Goal: Task Accomplishment & Management: Complete application form

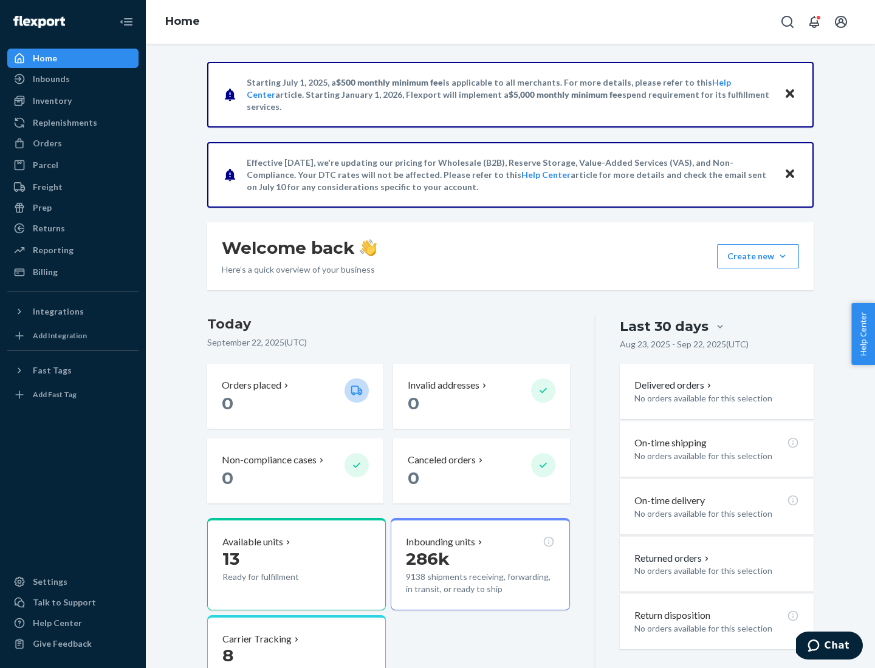
click at [782, 256] on button "Create new Create new inbound Create new order Create new product" at bounding box center [758, 256] width 82 height 24
click at [73, 79] on div "Inbounds" at bounding box center [73, 78] width 129 height 17
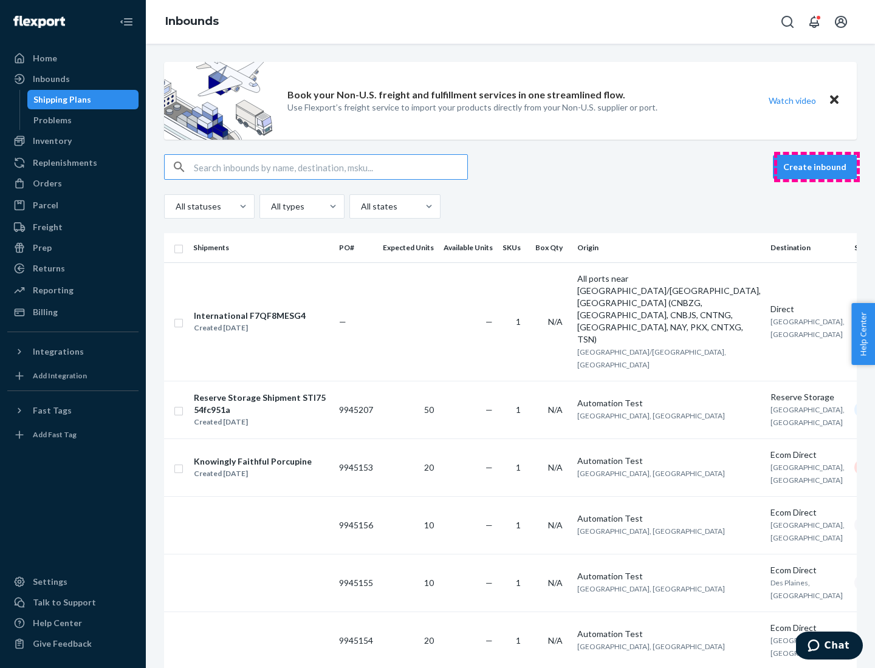
click at [816, 167] on button "Create inbound" at bounding box center [815, 167] width 84 height 24
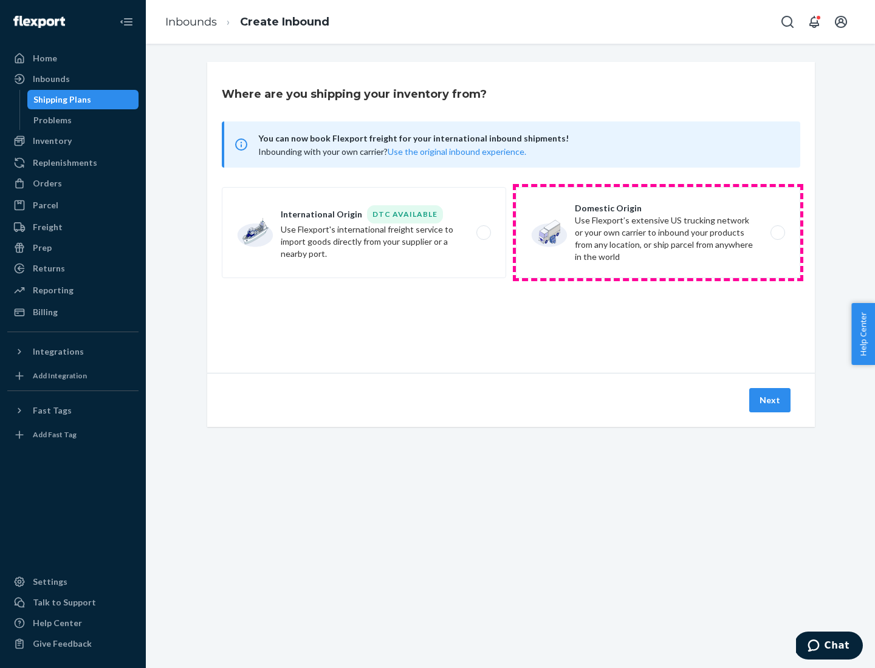
click at [658, 233] on label "Domestic Origin Use Flexport’s extensive US trucking network or your own carrie…" at bounding box center [658, 232] width 284 height 91
click at [777, 233] on input "Domestic Origin Use Flexport’s extensive US trucking network or your own carrie…" at bounding box center [781, 233] width 8 height 8
radio input "true"
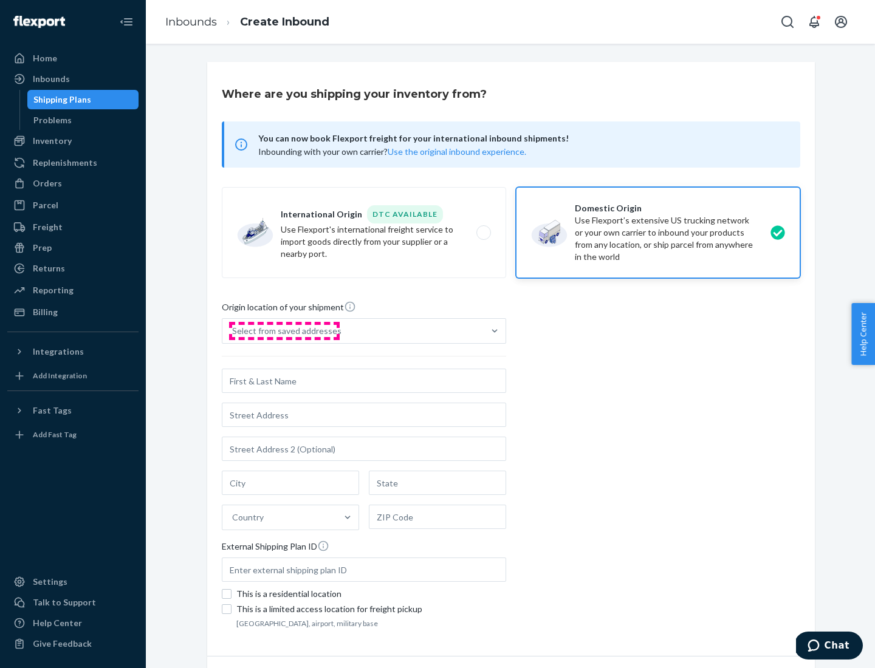
click at [284, 331] on div "Select from saved addresses" at bounding box center [286, 331] width 109 height 12
click at [233, 331] on input "Select from saved addresses" at bounding box center [232, 331] width 1 height 12
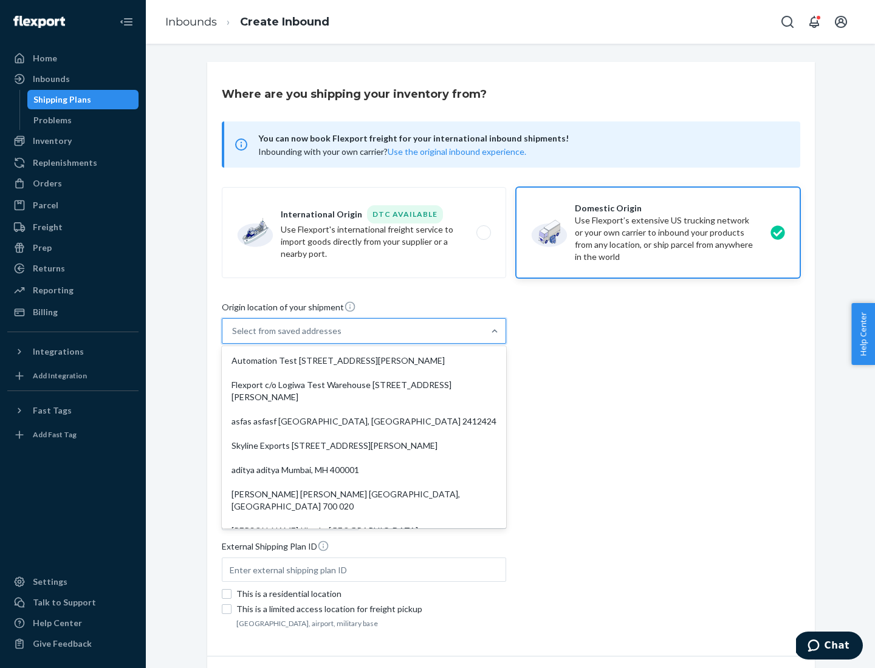
scroll to position [5, 0]
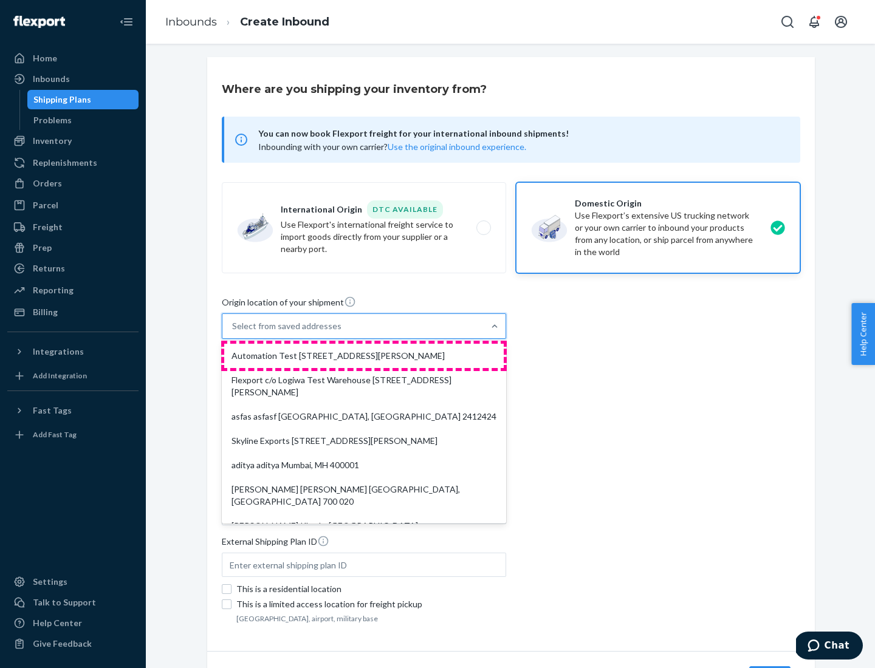
click at [364, 356] on div "Automation Test [STREET_ADDRESS][PERSON_NAME]" at bounding box center [363, 356] width 279 height 24
click at [233, 332] on input "option Automation Test [STREET_ADDRESS][PERSON_NAME]. 9 results available. Use …" at bounding box center [232, 326] width 1 height 12
type input "Automation Test"
type input "9th Floor"
type input "[GEOGRAPHIC_DATA]"
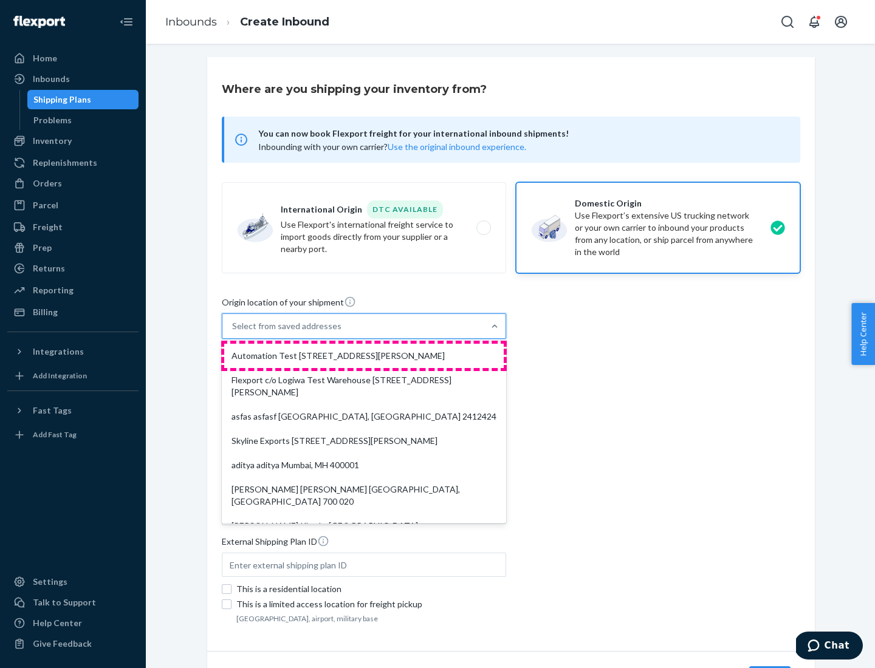
type input "CA"
type input "94104"
type input "[STREET_ADDRESS][PERSON_NAME]"
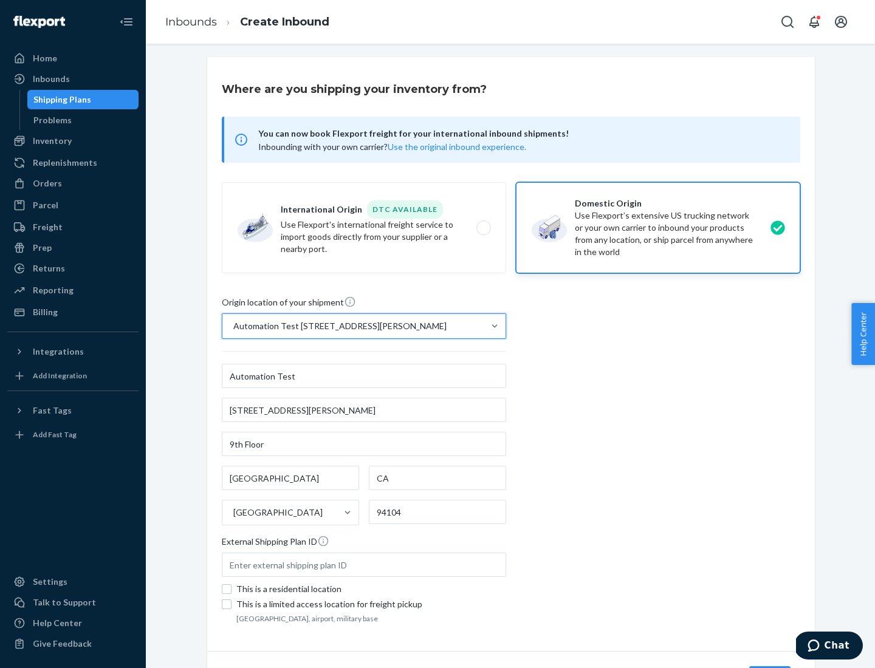
scroll to position [71, 0]
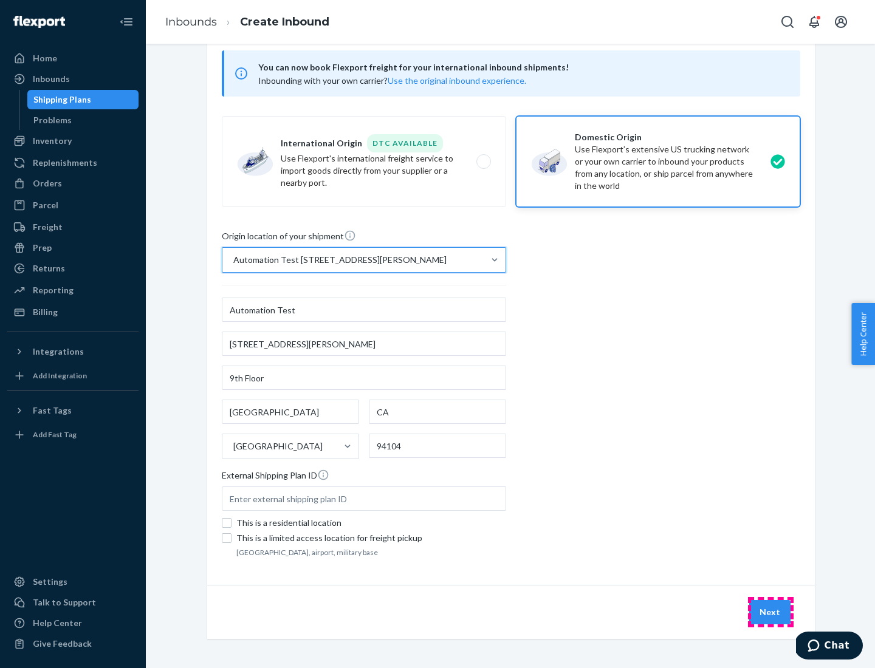
click at [770, 612] on button "Next" at bounding box center [769, 612] width 41 height 24
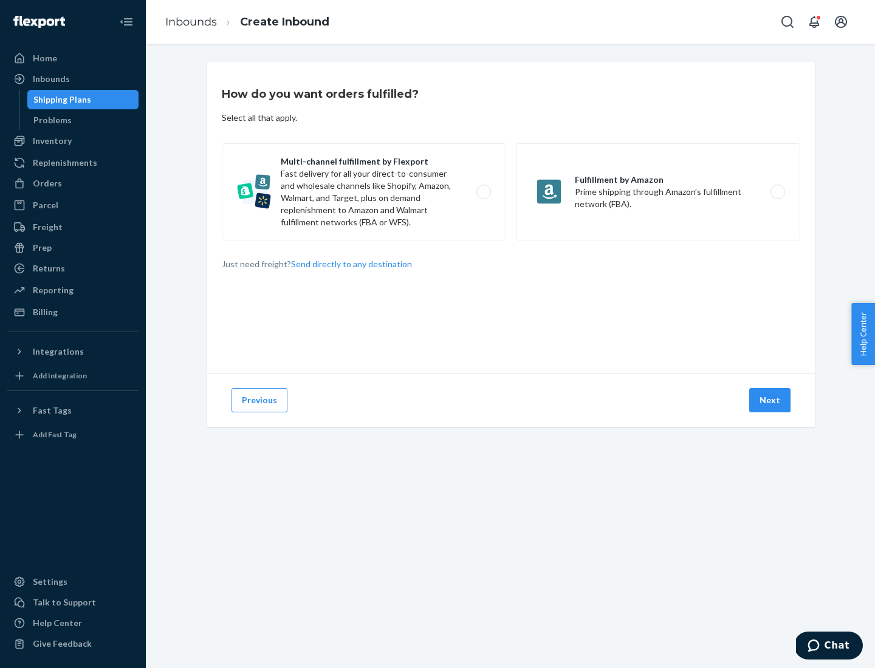
click at [364, 192] on label "Multi-channel fulfillment by Flexport Fast delivery for all your direct-to-cons…" at bounding box center [364, 191] width 284 height 97
click at [483, 192] on input "Multi-channel fulfillment by Flexport Fast delivery for all your direct-to-cons…" at bounding box center [487, 192] width 8 height 8
radio input "true"
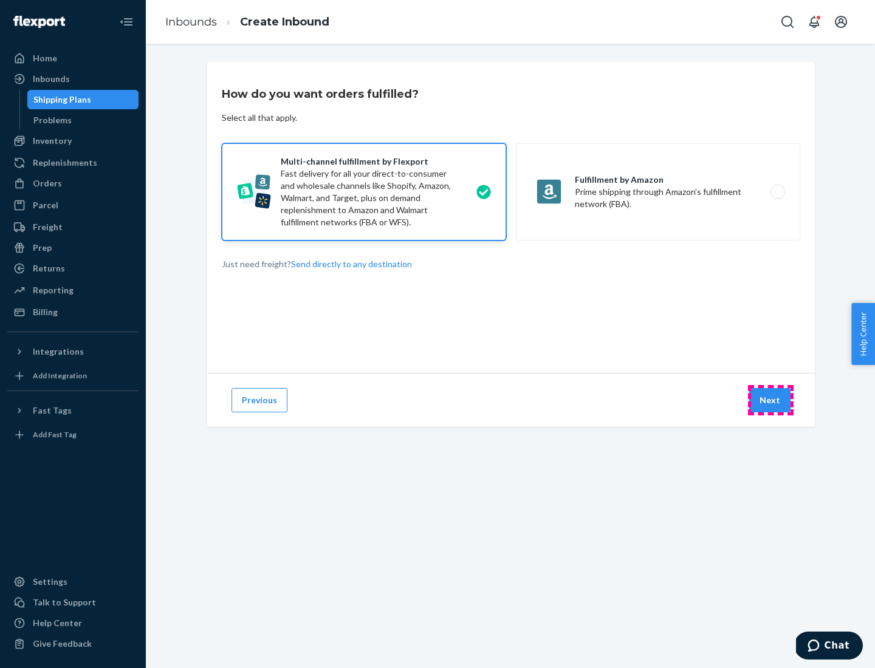
click at [770, 400] on button "Next" at bounding box center [769, 400] width 41 height 24
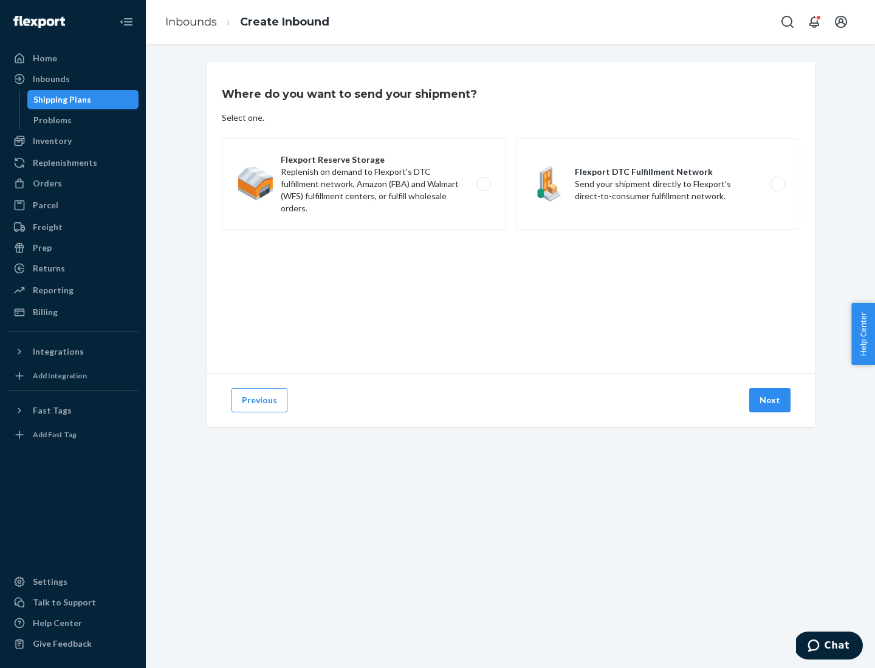
click at [658, 184] on label "Flexport DTC Fulfillment Network Send your shipment directly to Flexport's dire…" at bounding box center [658, 183] width 284 height 91
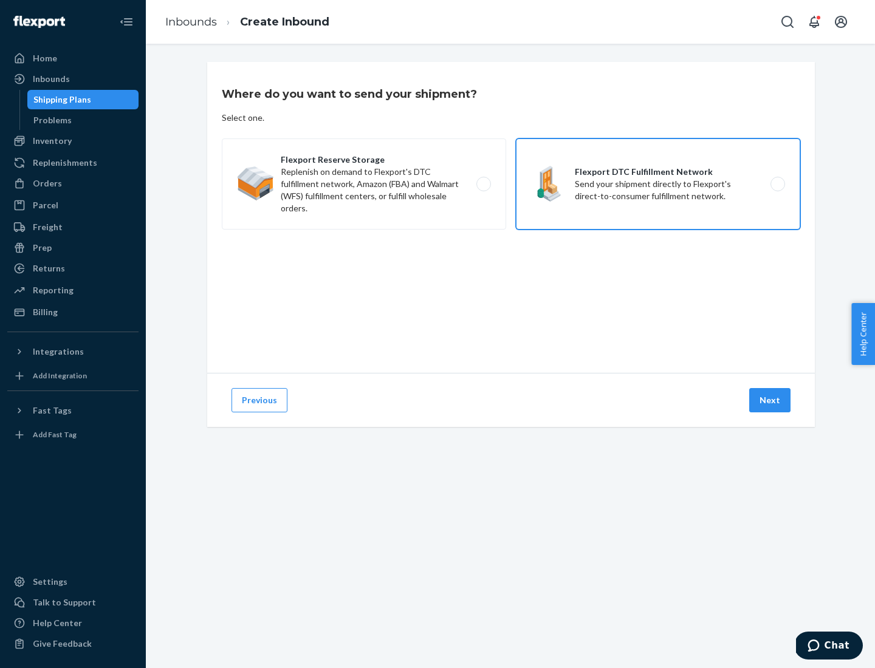
click at [777, 184] on input "Flexport DTC Fulfillment Network Send your shipment directly to Flexport's dire…" at bounding box center [781, 184] width 8 height 8
radio input "true"
click at [770, 400] on button "Next" at bounding box center [769, 400] width 41 height 24
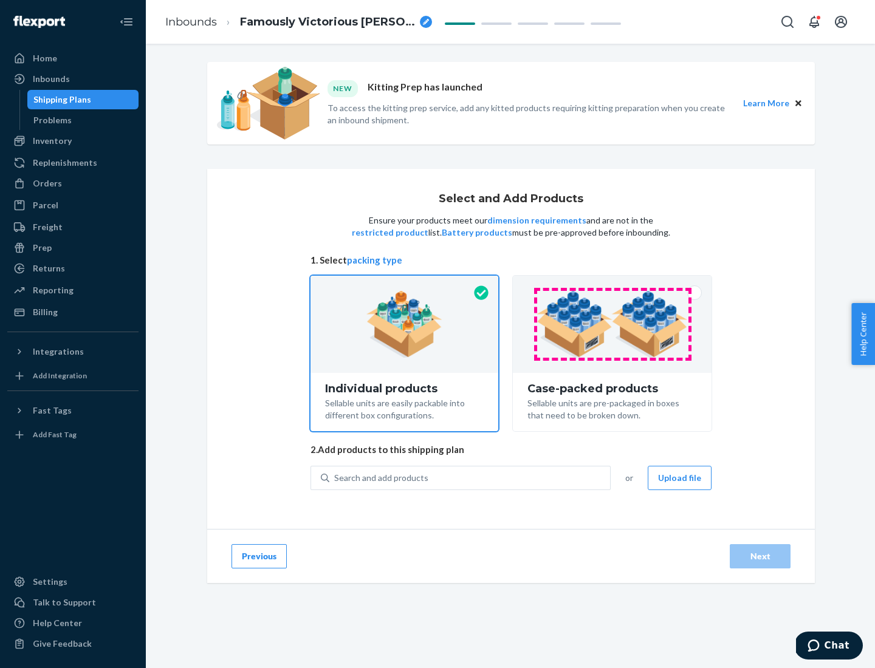
click at [612, 324] on img at bounding box center [611, 324] width 151 height 67
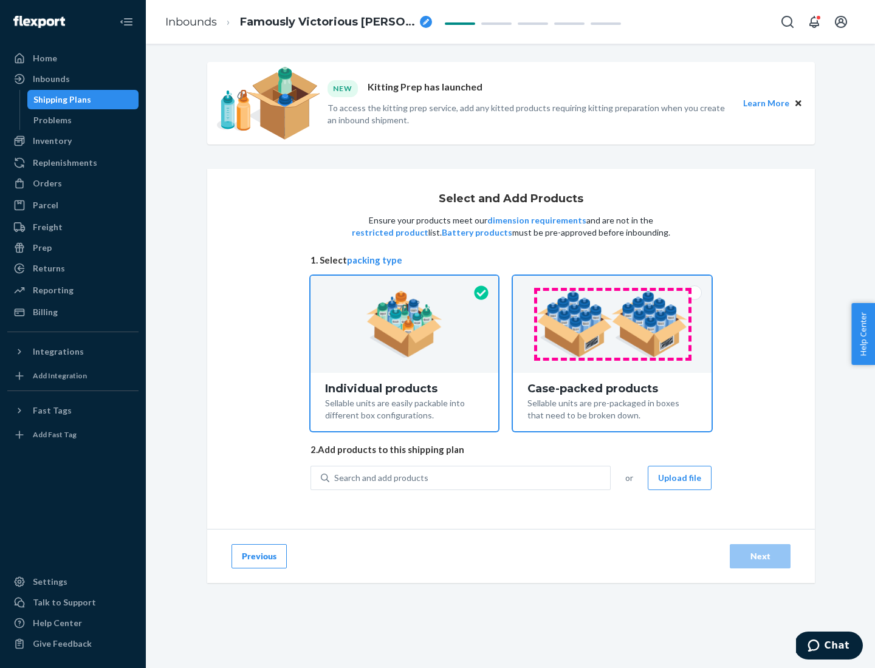
click at [612, 284] on input "Case-packed products Sellable units are pre-packaged in boxes that need to be b…" at bounding box center [612, 280] width 8 height 8
radio input "true"
radio input "false"
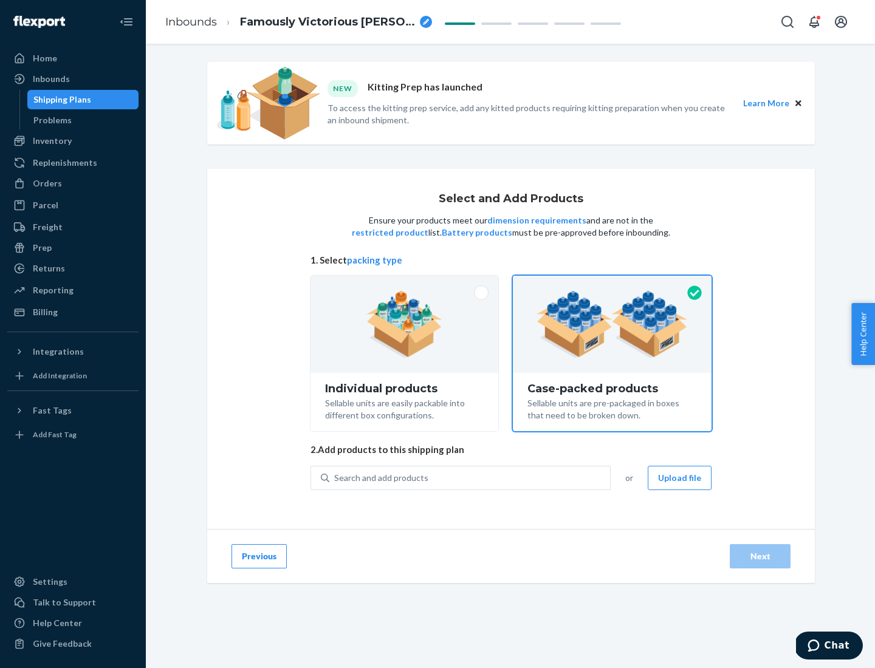
click at [470, 477] on div "Search and add products" at bounding box center [469, 478] width 281 height 22
click at [335, 477] on input "Search and add products" at bounding box center [334, 478] width 1 height 12
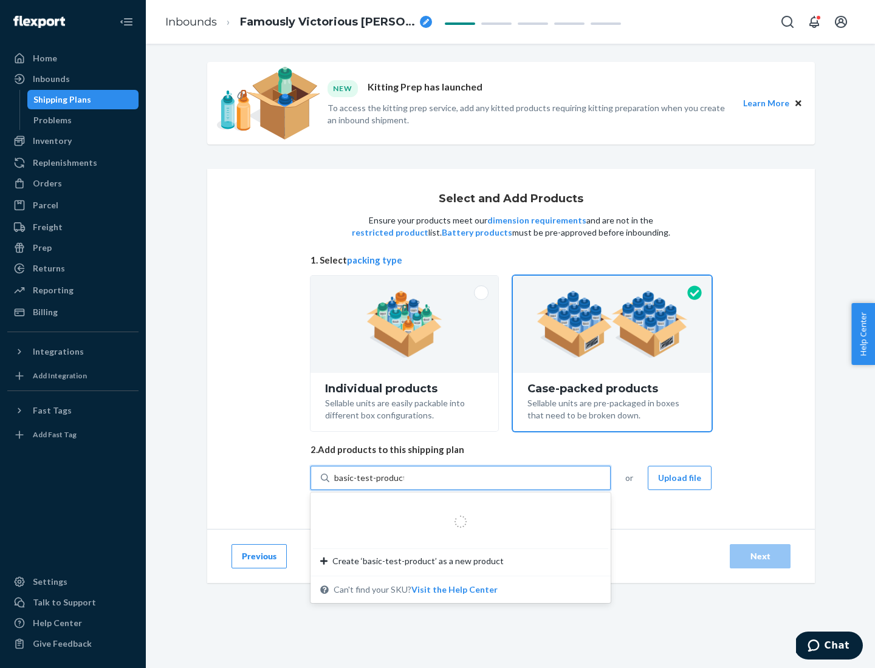
type input "basic-test-product-1"
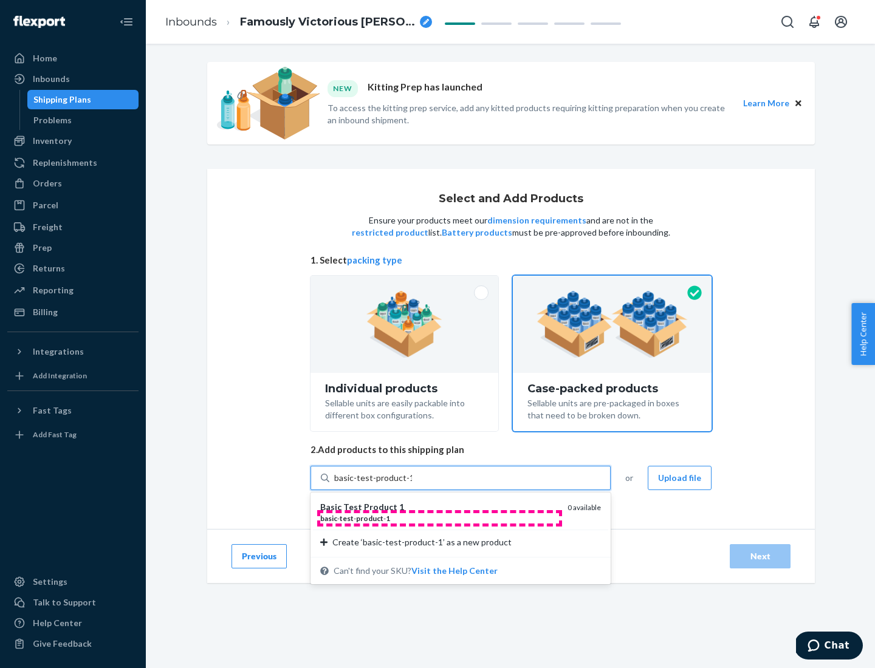
click at [439, 518] on div "basic - test - product - 1" at bounding box center [438, 518] width 237 height 10
click at [412, 484] on input "basic-test-product-1" at bounding box center [373, 478] width 78 height 12
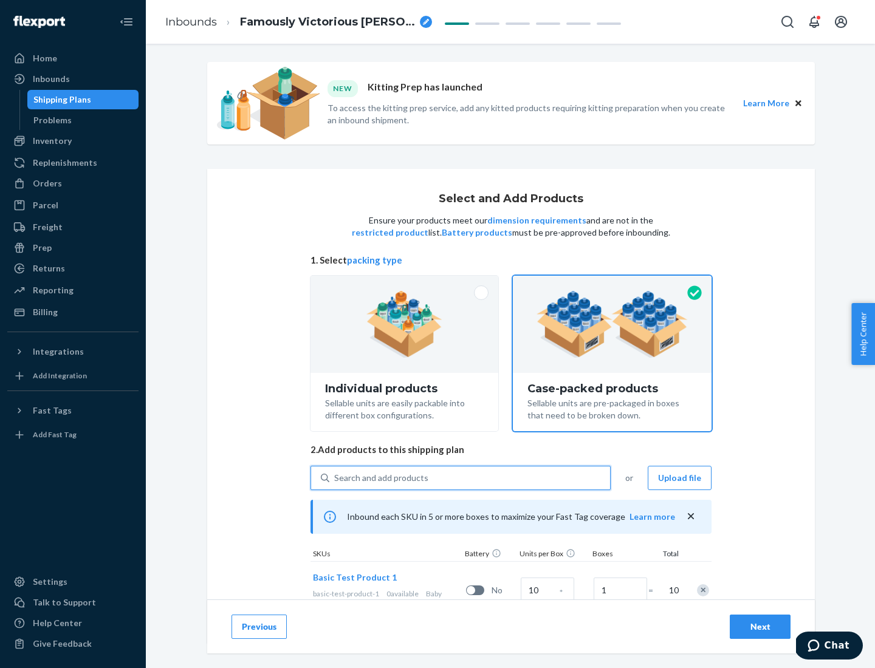
scroll to position [44, 0]
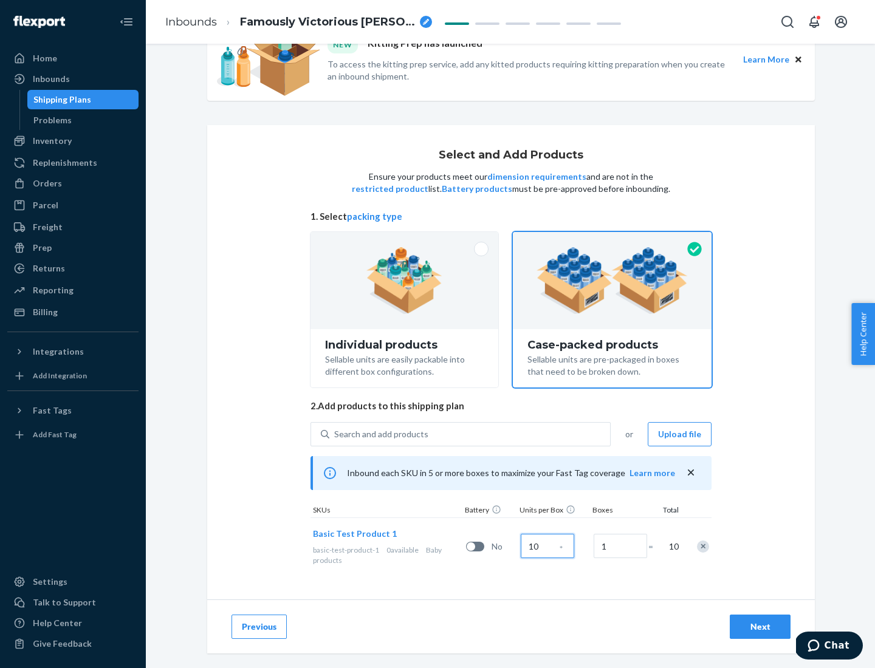
type input "10"
type input "7"
click at [760, 627] on div "Next" at bounding box center [760, 627] width 40 height 12
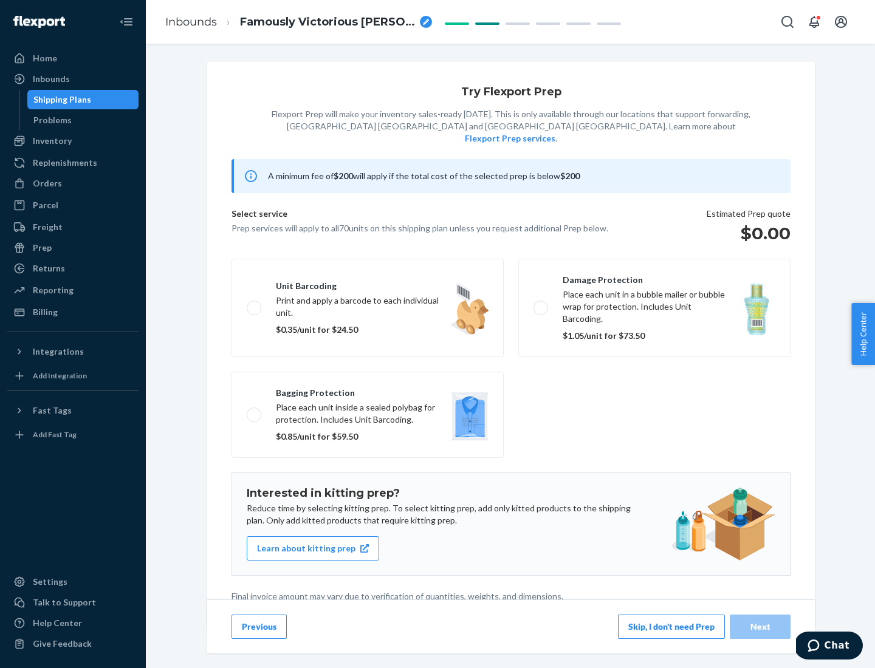
scroll to position [3, 0]
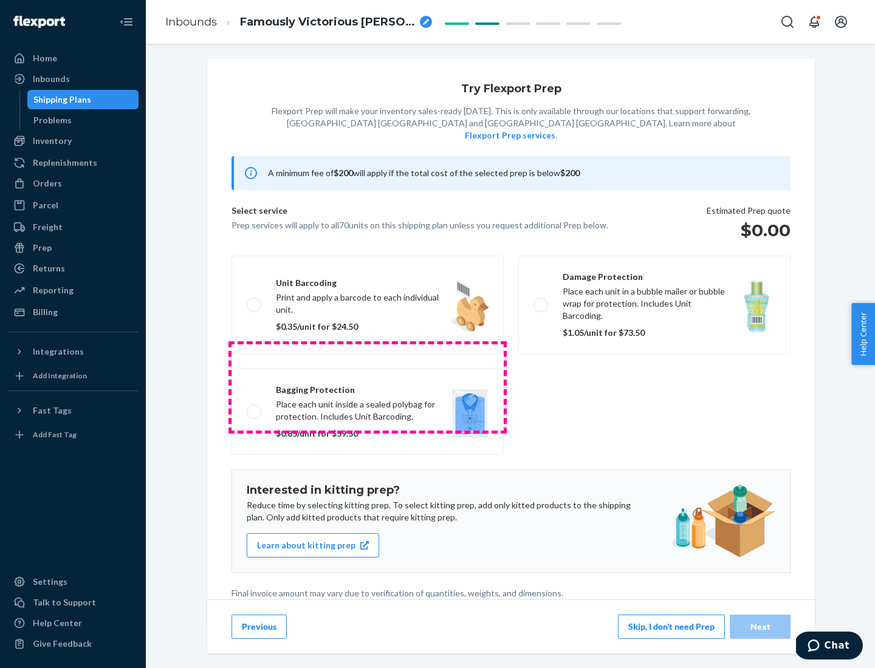
click at [367, 387] on label "Bagging protection Place each unit inside a sealed polybag for protection. Incl…" at bounding box center [367, 412] width 272 height 86
click at [254, 408] on input "Bagging protection Place each unit inside a sealed polybag for protection. Incl…" at bounding box center [251, 412] width 8 height 8
checkbox input "true"
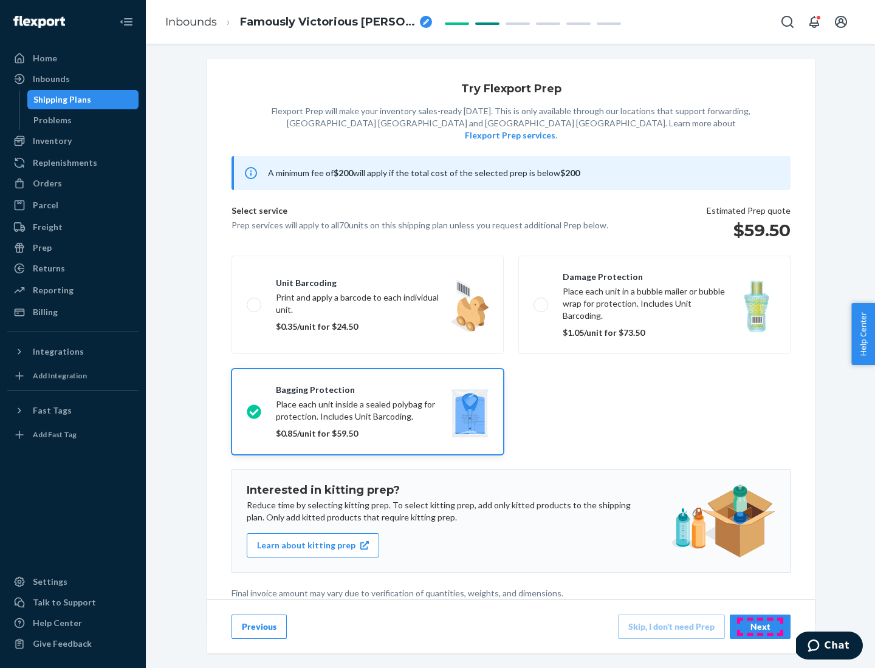
click at [760, 626] on div "Next" at bounding box center [760, 627] width 40 height 12
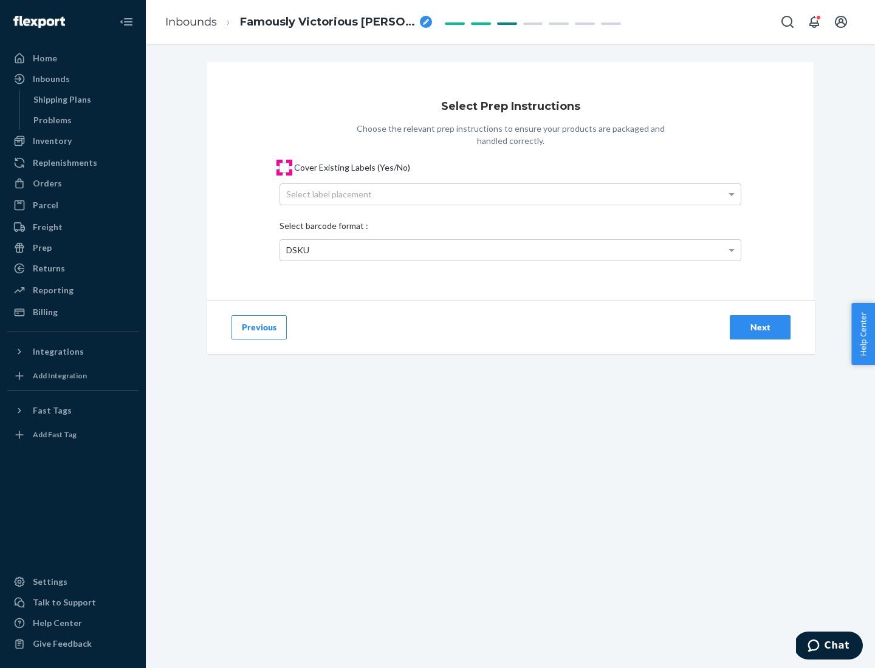
click at [284, 167] on input "Cover Existing Labels (Yes/No)" at bounding box center [284, 168] width 10 height 10
checkbox input "true"
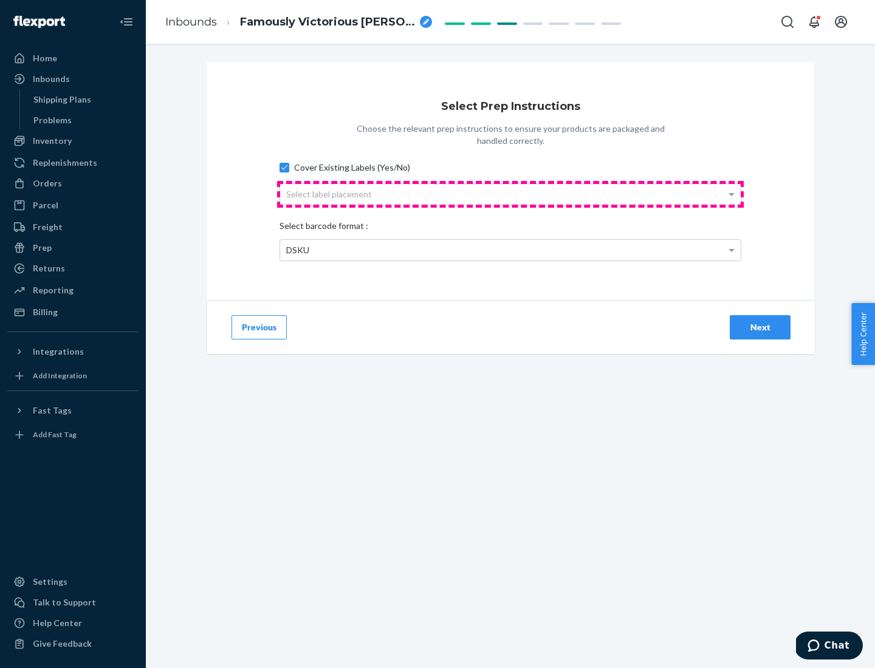
click at [510, 194] on div "Select label placement" at bounding box center [510, 194] width 460 height 21
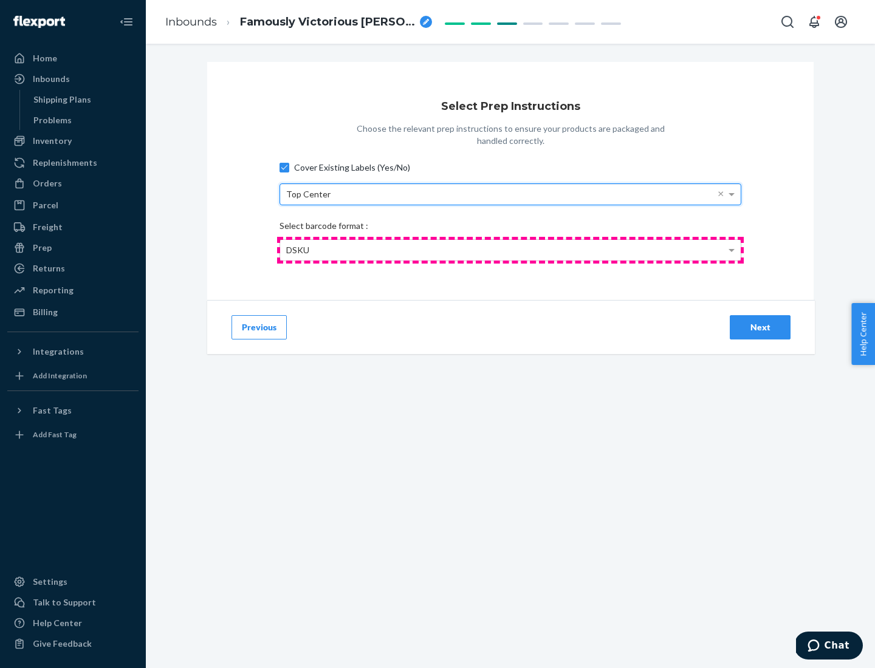
click at [510, 250] on div "DSKU" at bounding box center [510, 250] width 460 height 21
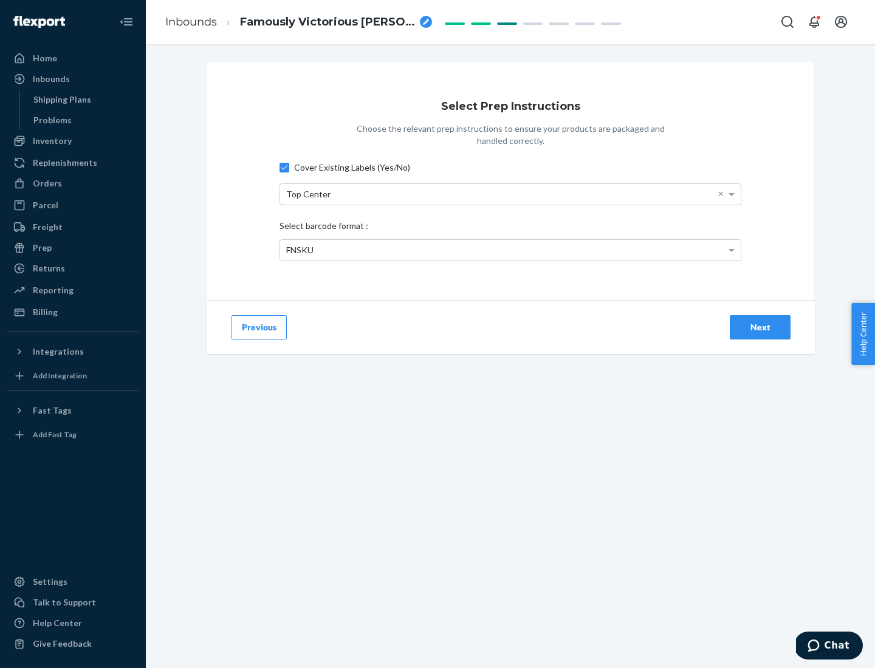
click at [760, 327] on div "Next" at bounding box center [760, 327] width 40 height 12
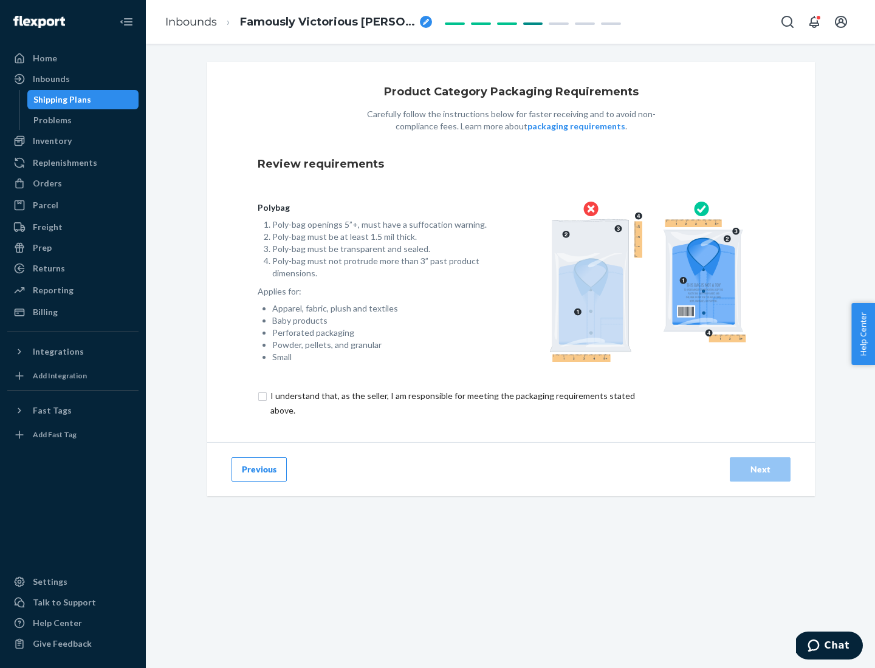
click at [451, 403] on input "checkbox" at bounding box center [460, 403] width 404 height 29
checkbox input "true"
click at [760, 469] on div "Next" at bounding box center [760, 469] width 40 height 12
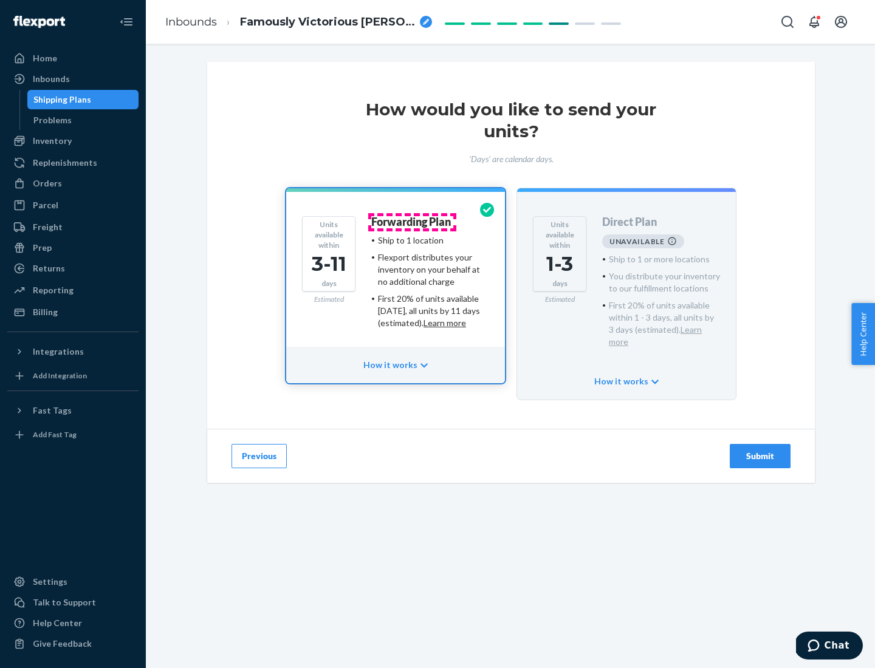
click at [412, 222] on h4 "Forwarding Plan" at bounding box center [411, 222] width 80 height 12
click at [760, 450] on div "Submit" at bounding box center [760, 456] width 40 height 12
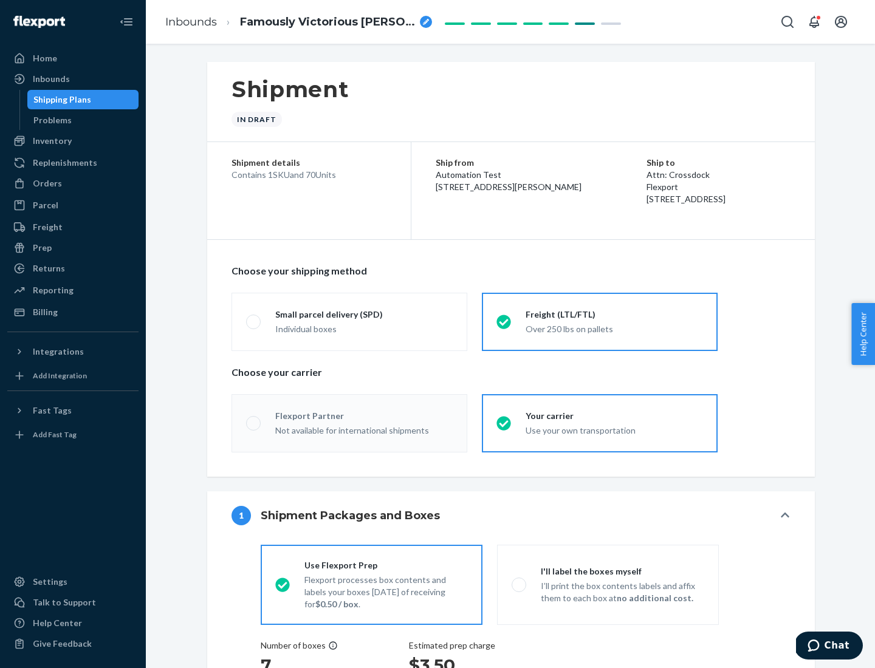
radio input "true"
radio input "false"
radio input "true"
radio input "false"
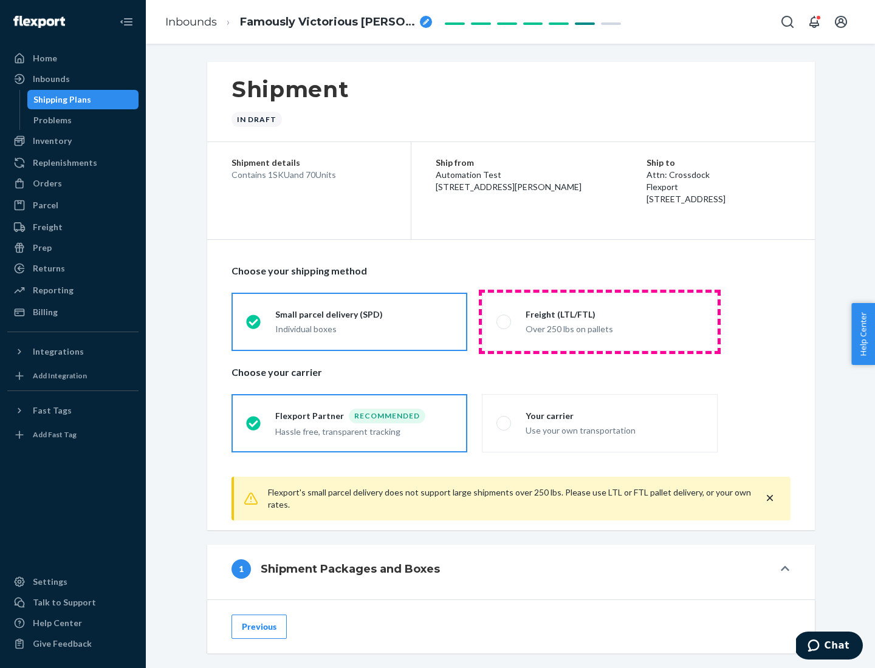
click at [599, 321] on div "Over 250 lbs on pallets" at bounding box center [613, 328] width 177 height 15
click at [504, 321] on input "Freight (LTL/FTL) Over 250 lbs on pallets" at bounding box center [500, 322] width 8 height 8
radio input "true"
radio input "false"
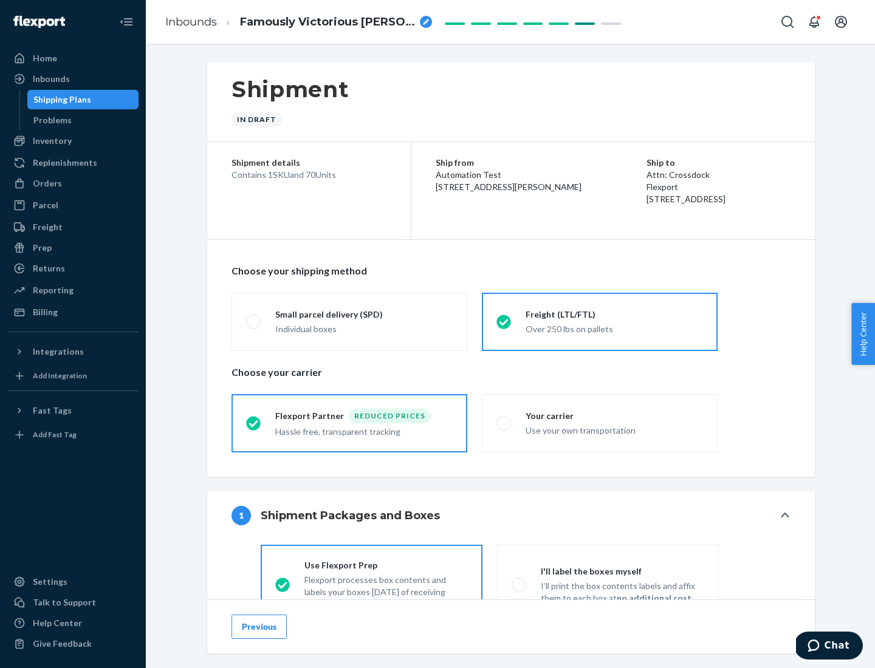
scroll to position [67, 0]
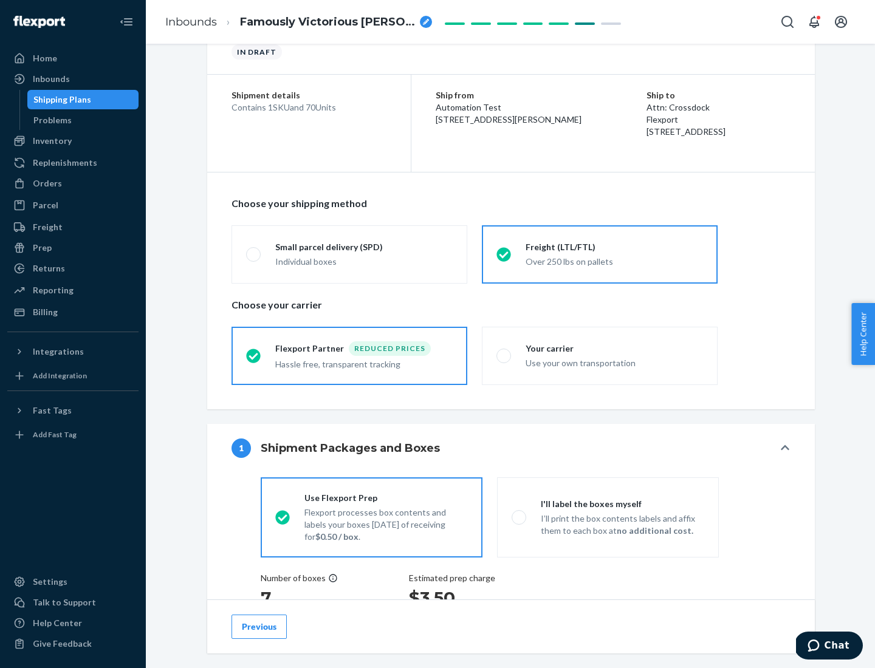
click at [349, 356] on div "Hassle free, transparent tracking" at bounding box center [363, 363] width 177 height 15
click at [254, 355] on input "Flexport Partner Reduced prices Hassle free, transparent tracking" at bounding box center [250, 356] width 8 height 8
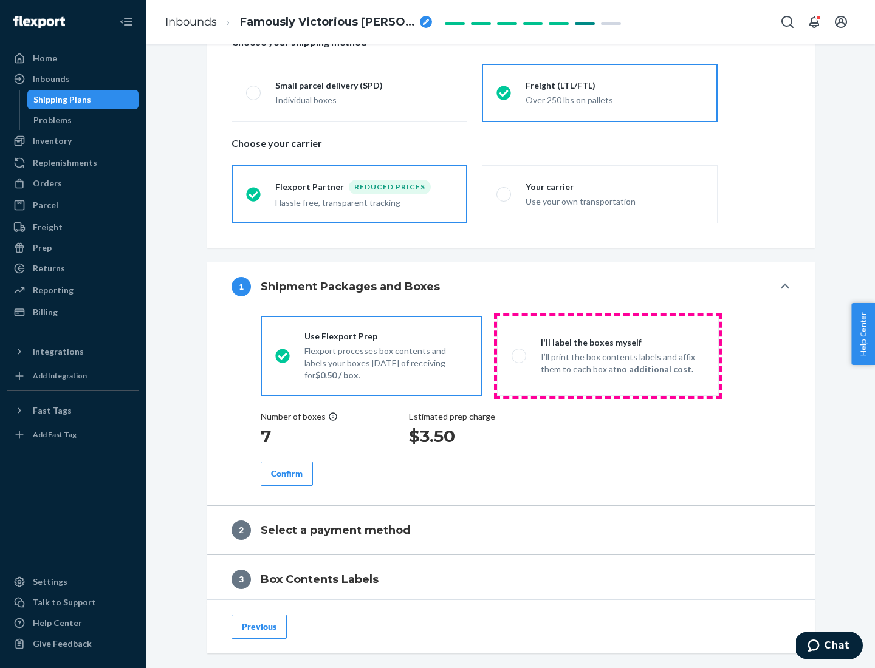
click at [607, 355] on p "I’ll print the box contents labels and affix them to each box at no additional …" at bounding box center [622, 363] width 163 height 24
click at [519, 355] on input "I'll label the boxes myself I’ll print the box contents labels and affix them t…" at bounding box center [515, 356] width 8 height 8
radio input "true"
radio input "false"
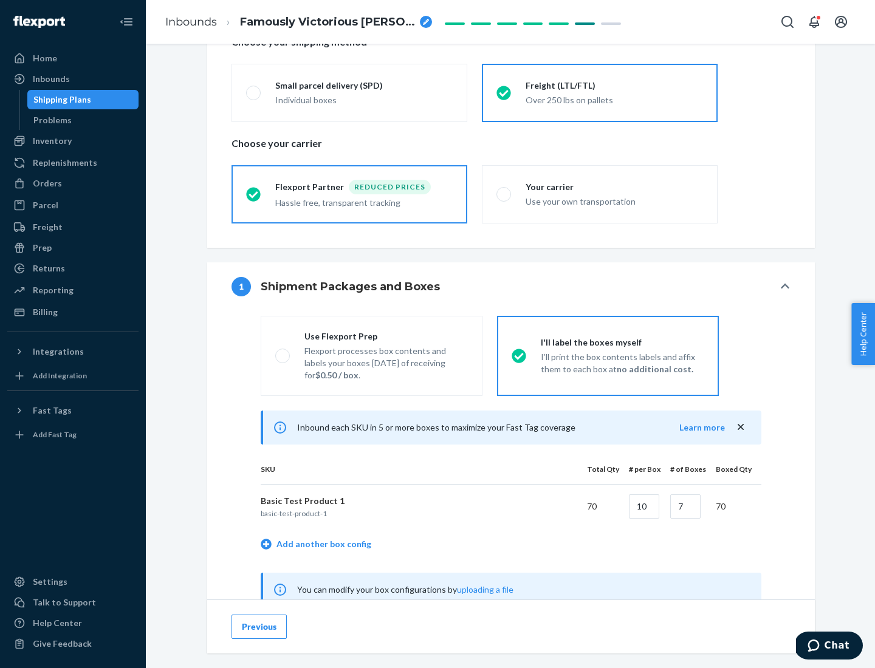
scroll to position [380, 0]
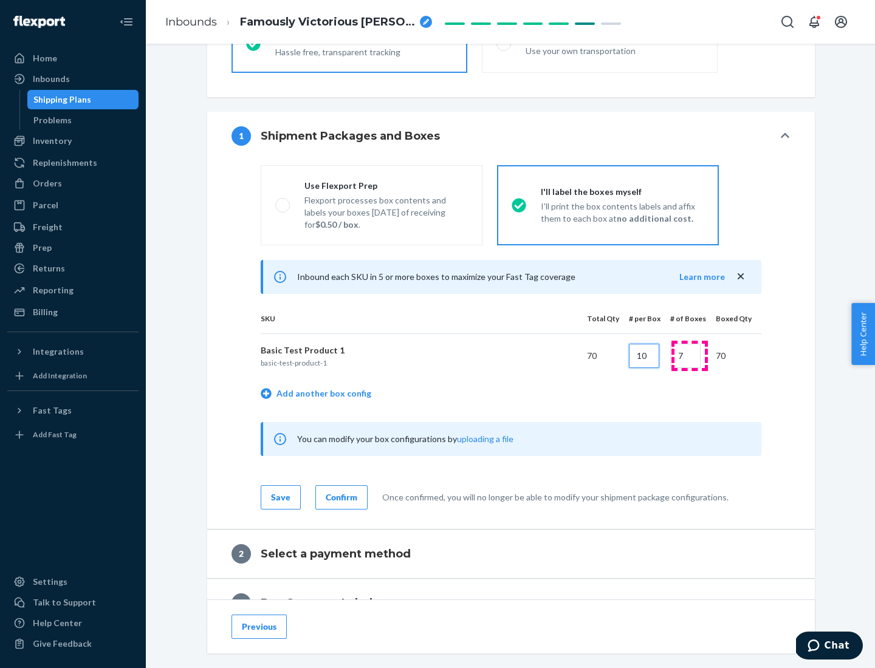
type input "10"
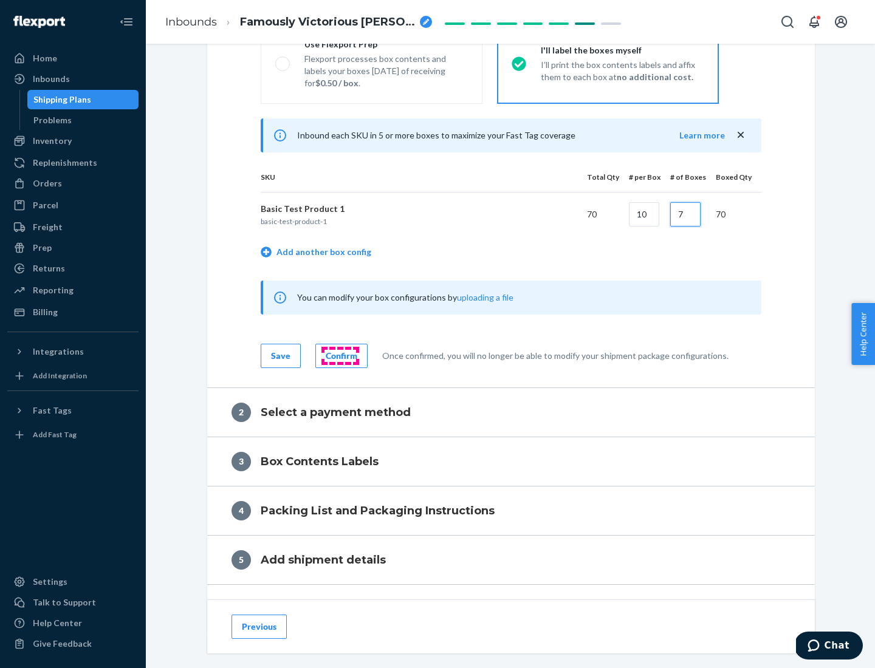
type input "7"
click at [339, 355] on div "Confirm" at bounding box center [342, 356] width 32 height 12
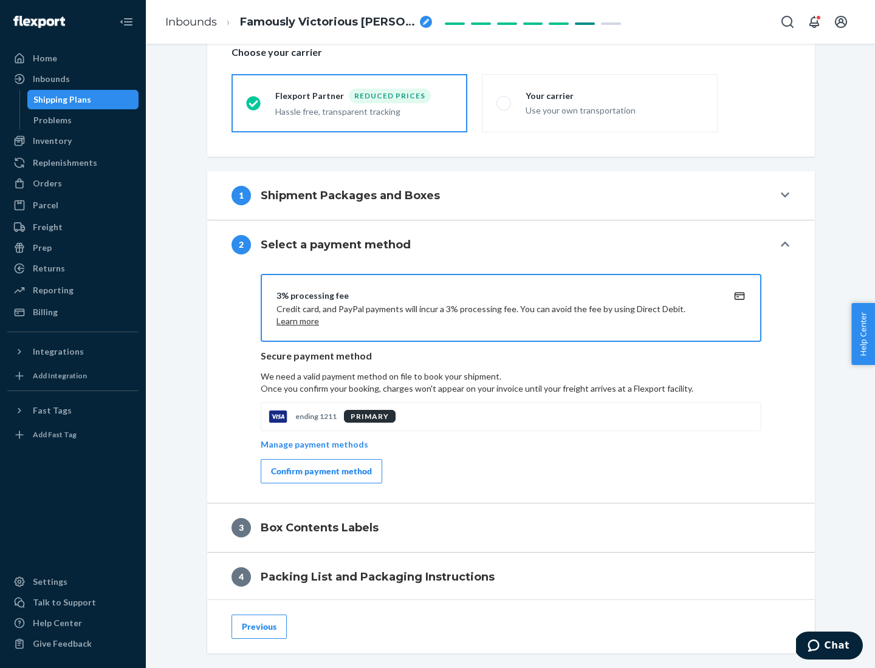
scroll to position [435, 0]
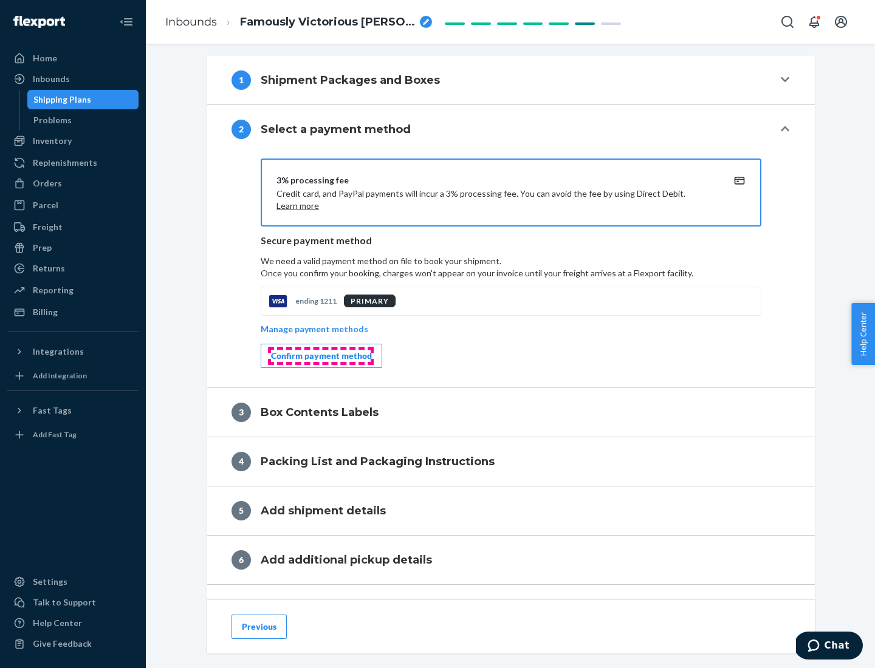
click at [320, 356] on div "Confirm payment method" at bounding box center [321, 356] width 101 height 12
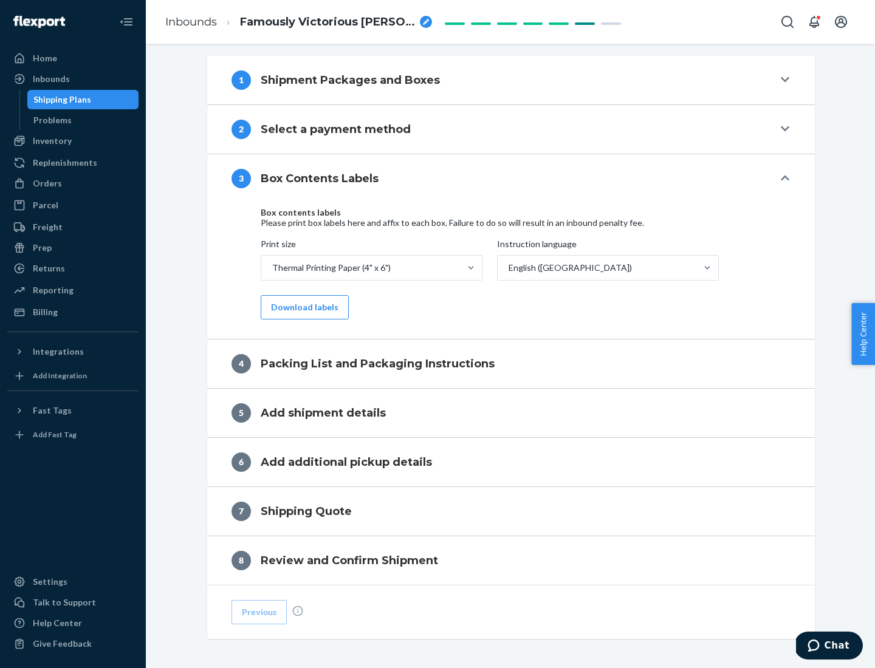
scroll to position [387, 0]
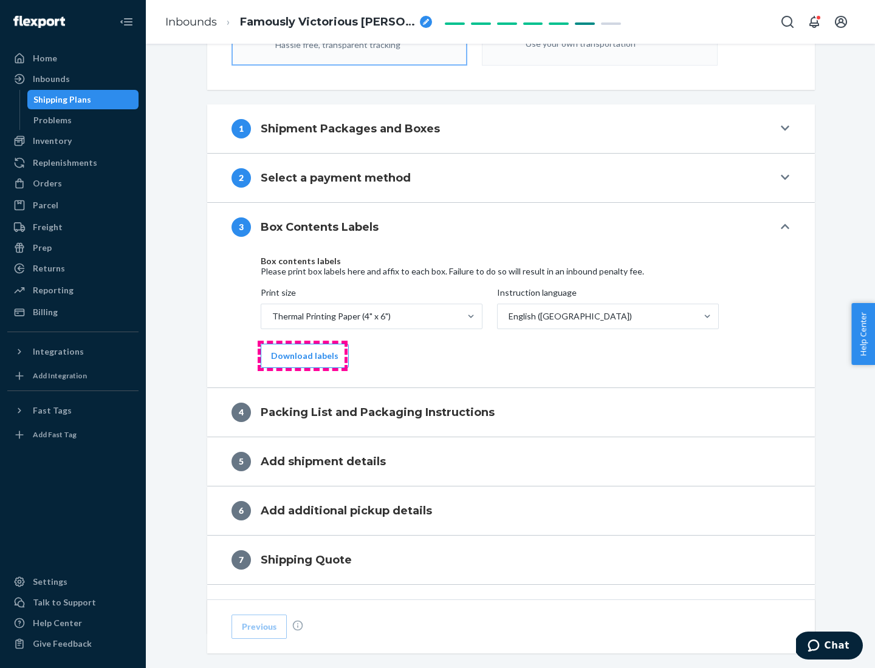
click at [302, 356] on button "Download labels" at bounding box center [305, 356] width 88 height 24
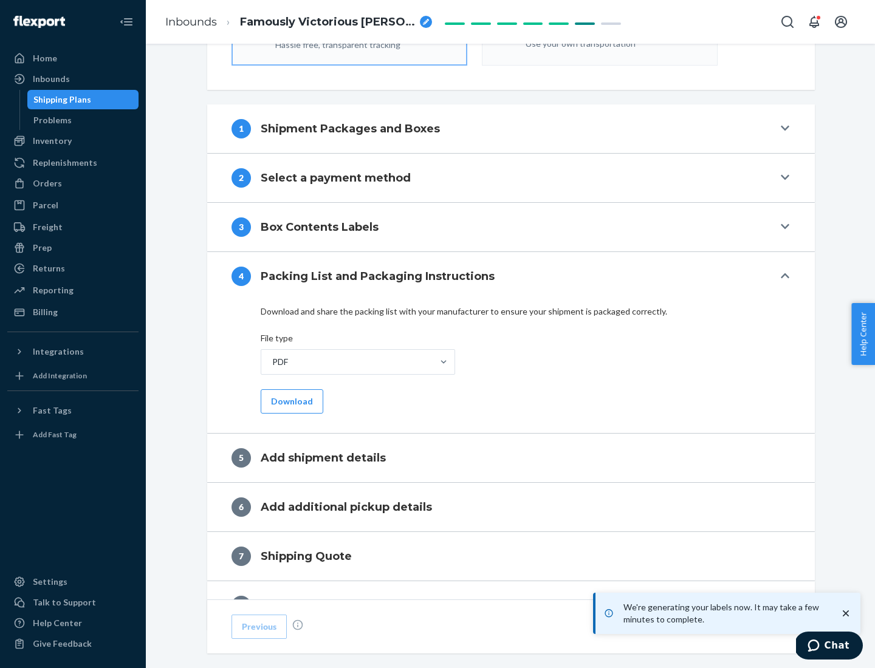
scroll to position [432, 0]
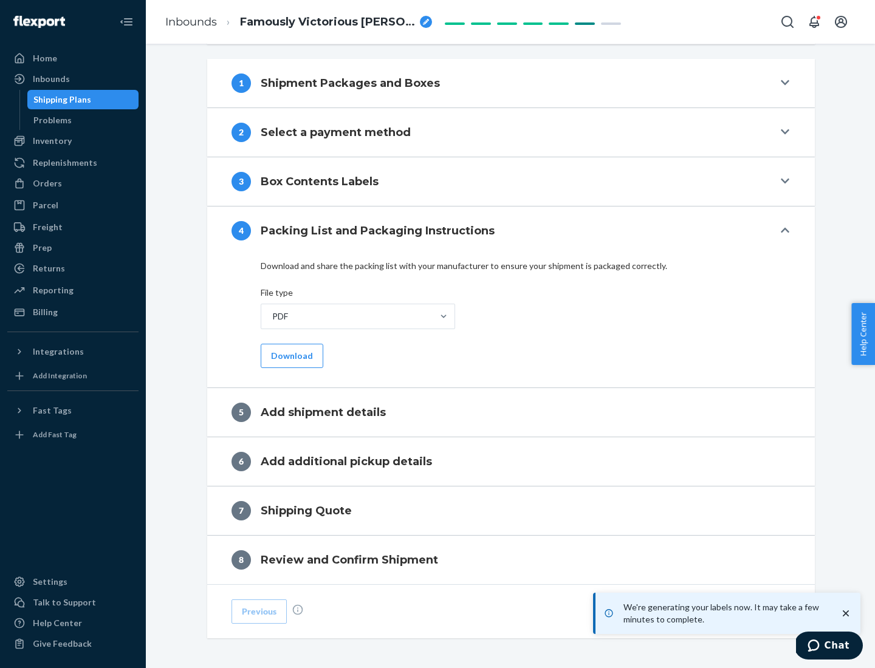
click at [290, 355] on button "Download" at bounding box center [292, 356] width 63 height 24
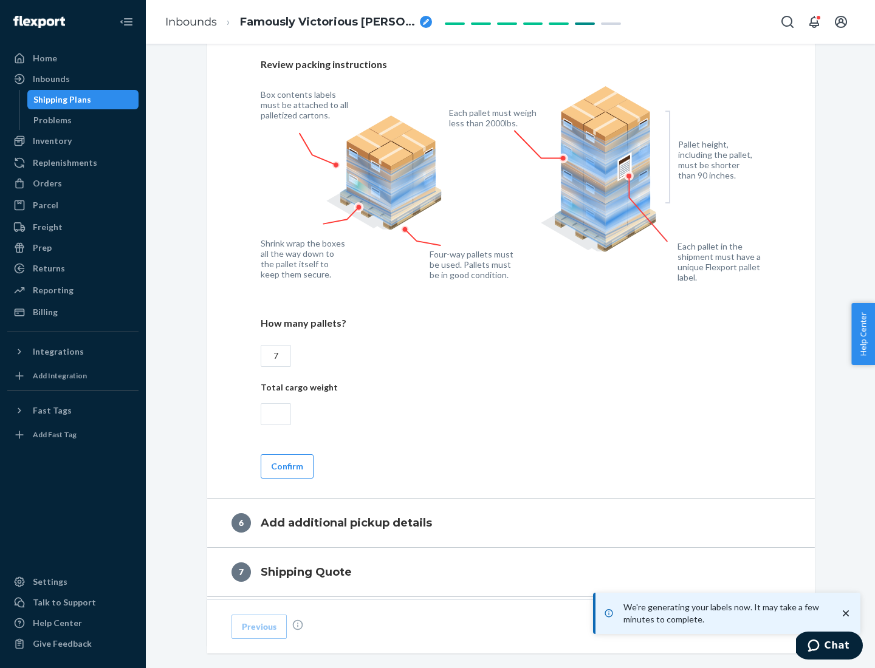
scroll to position [838, 0]
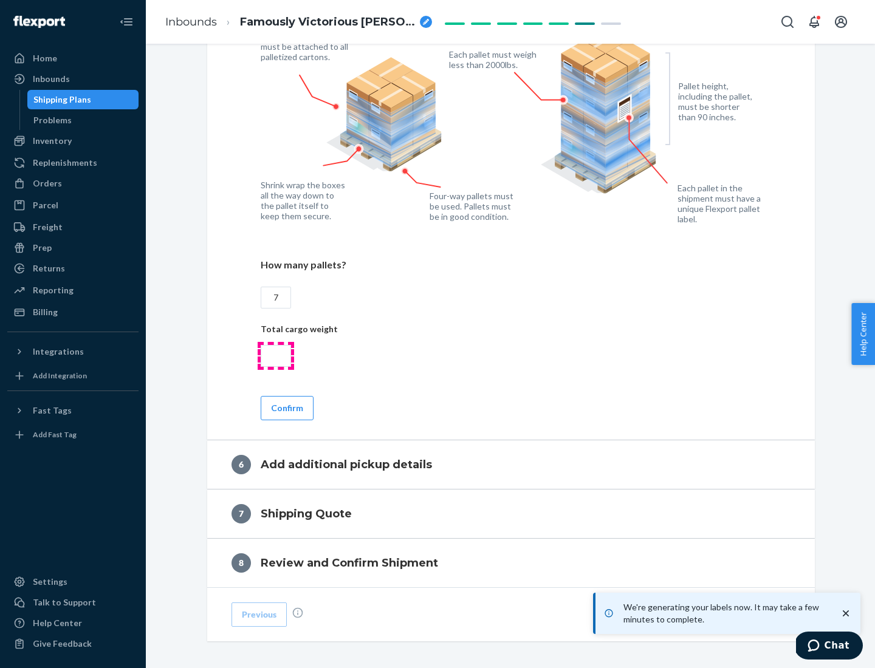
type input "7"
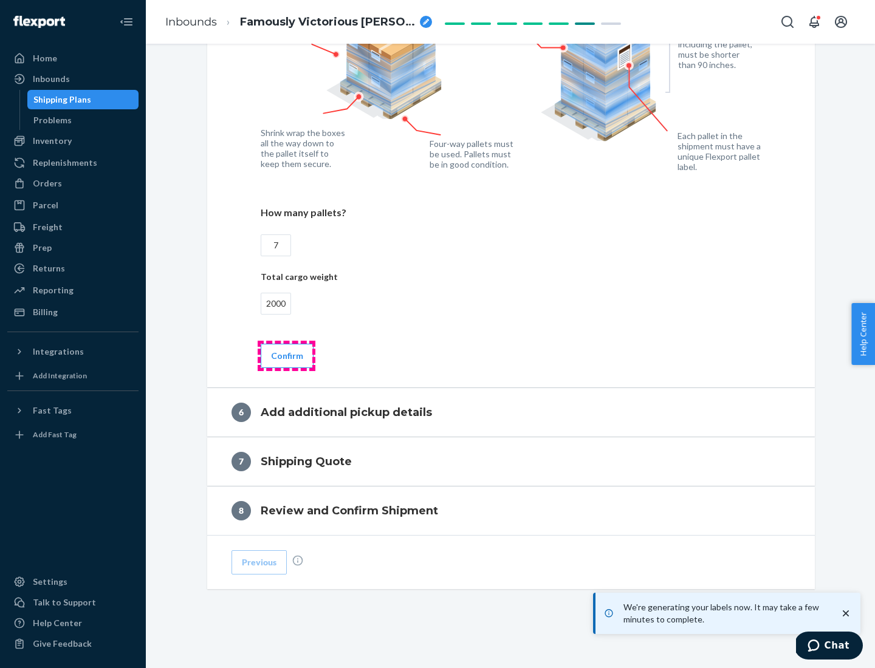
type input "2000"
click at [286, 355] on button "Confirm" at bounding box center [287, 356] width 53 height 24
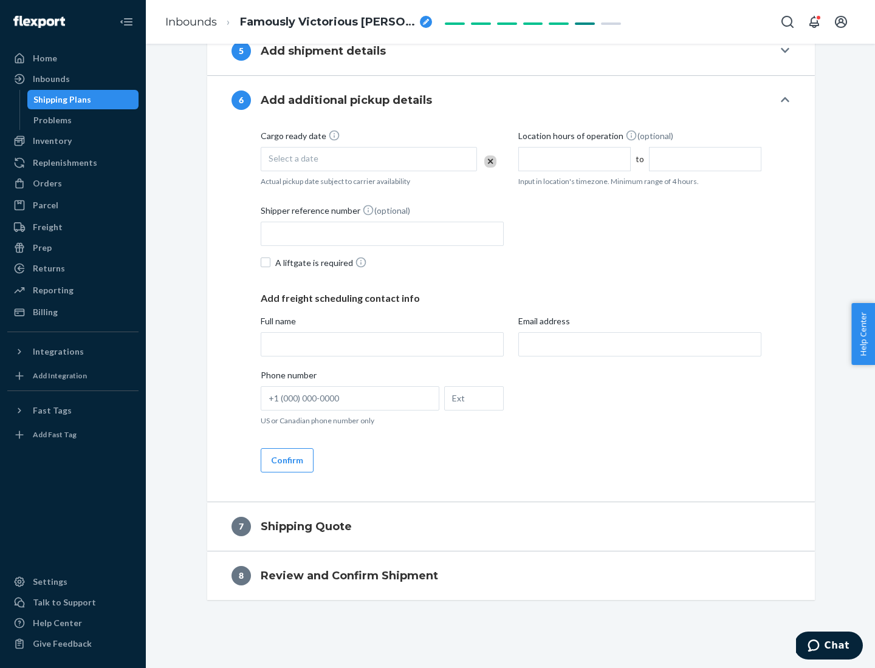
scroll to position [465, 0]
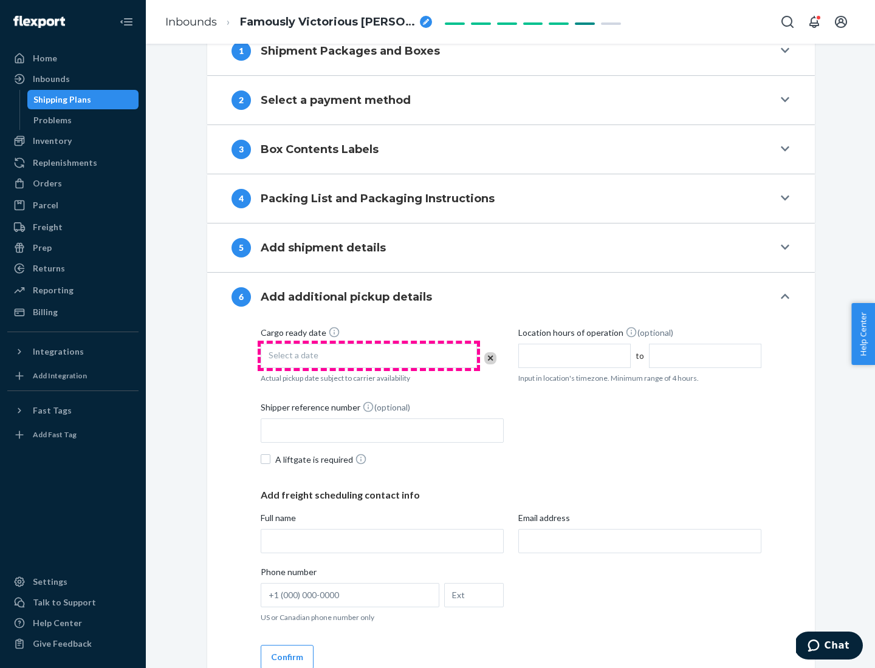
click at [369, 355] on div "Select a date" at bounding box center [369, 356] width 216 height 24
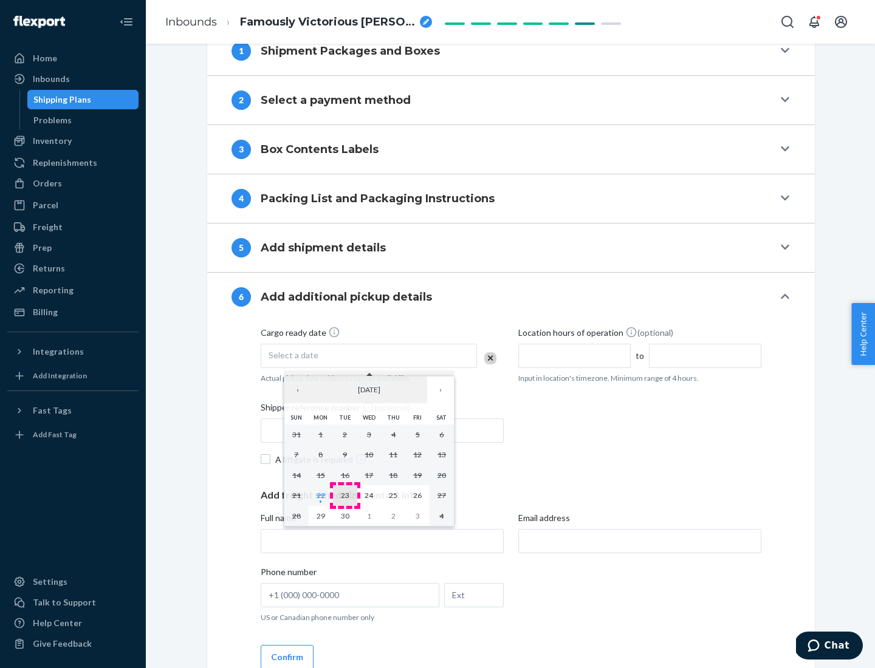
click at [344, 495] on abbr "23" at bounding box center [345, 495] width 9 height 9
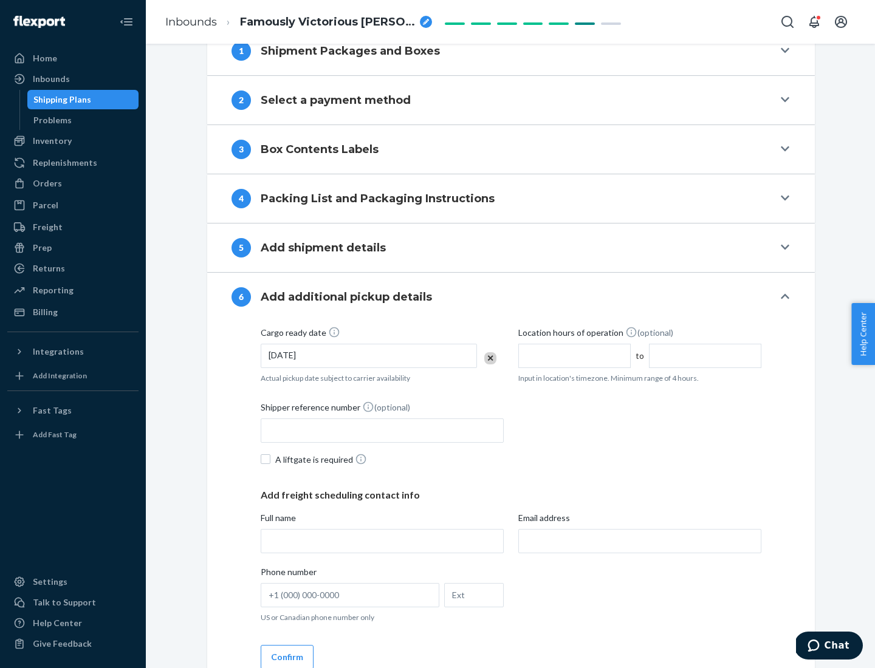
scroll to position [650, 0]
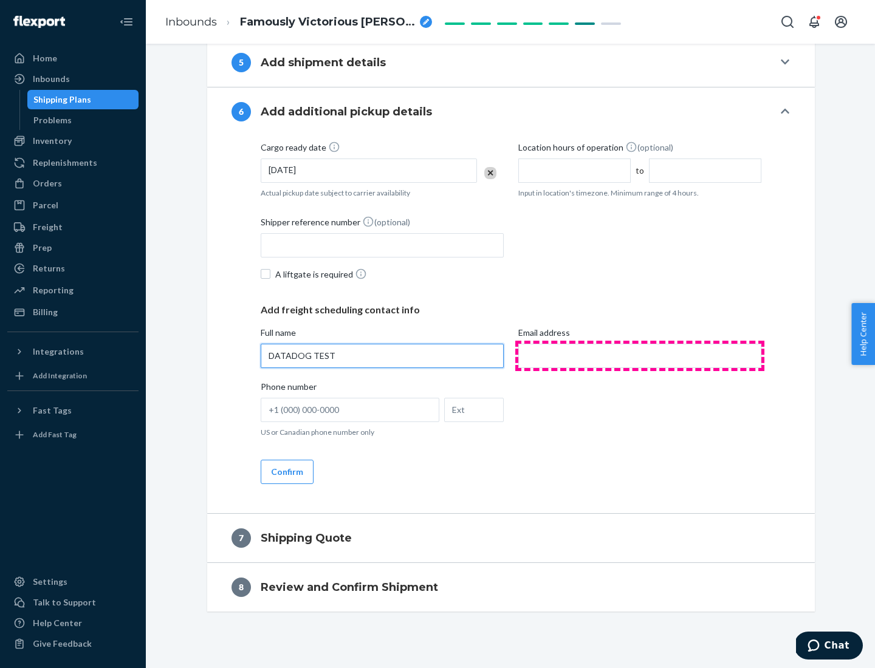
type input "DATADOG TEST"
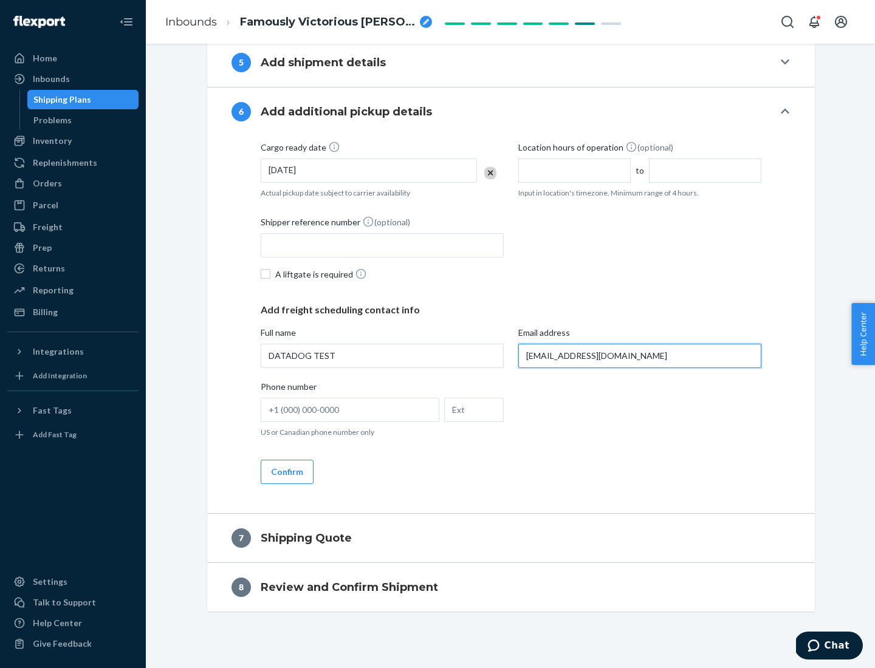
scroll to position [661, 0]
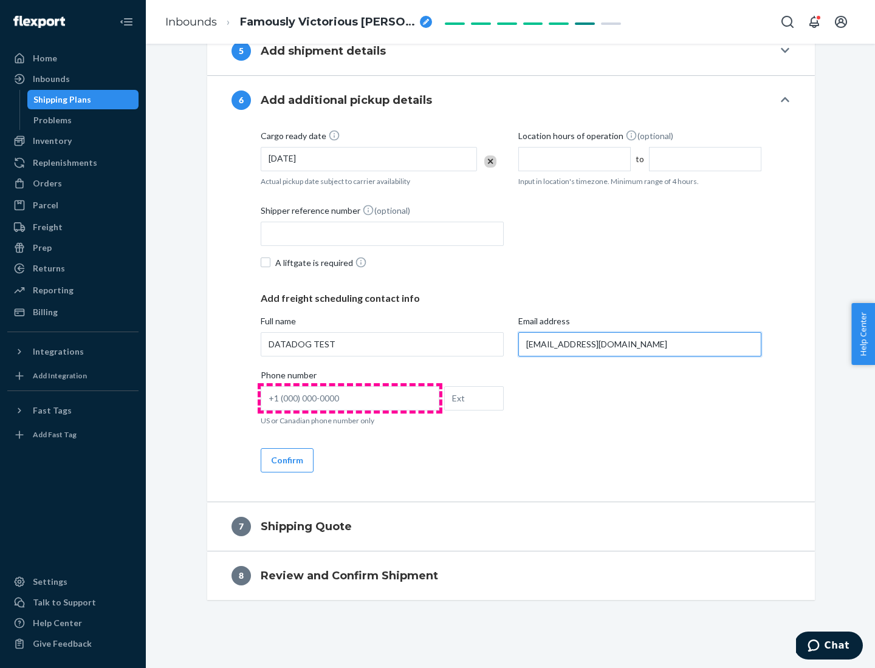
type input "[EMAIL_ADDRESS][DOMAIN_NAME]"
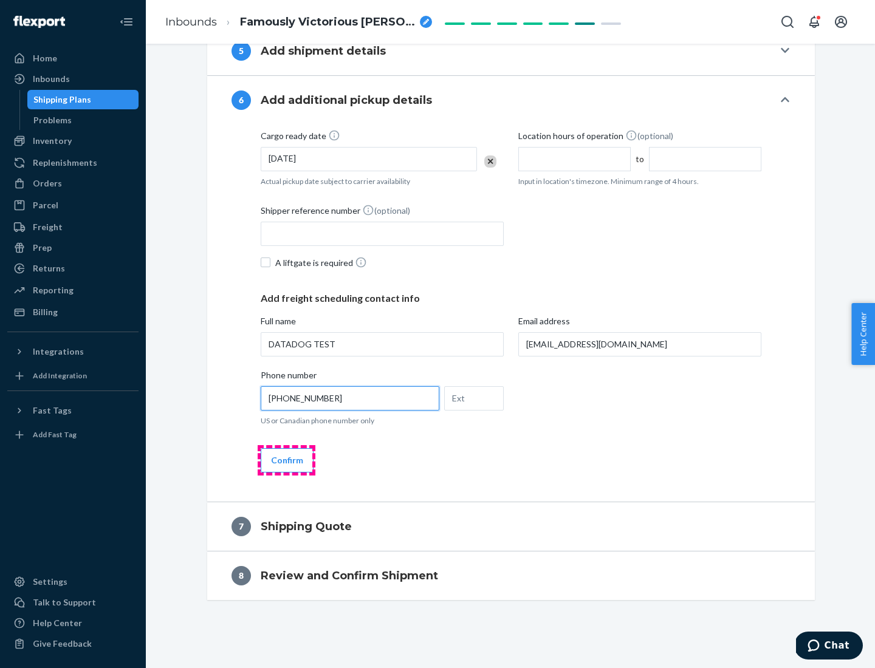
type input "[PHONE_NUMBER]"
click at [286, 460] on button "Confirm" at bounding box center [287, 460] width 53 height 24
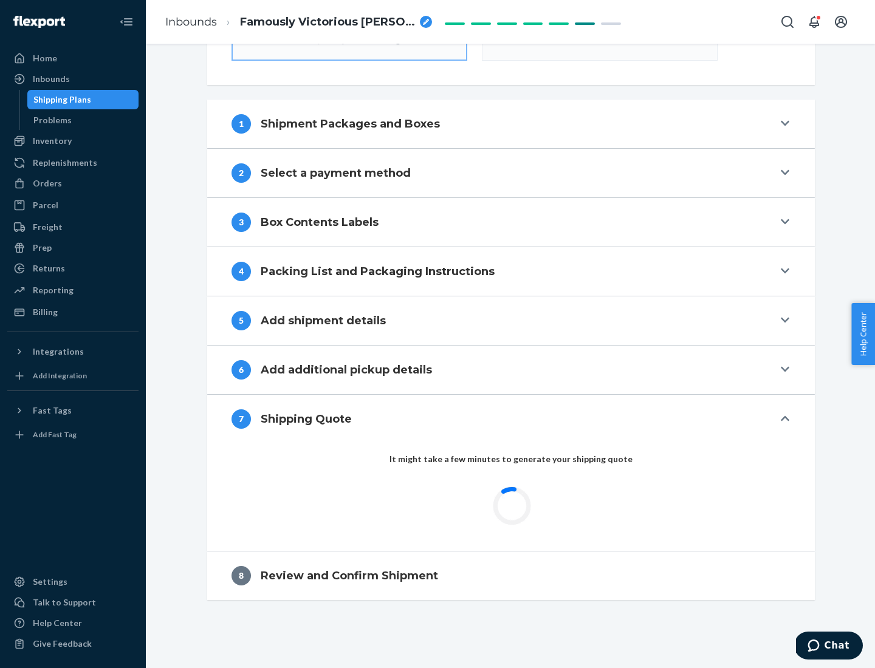
scroll to position [435, 0]
